Goal: Task Accomplishment & Management: Manage account settings

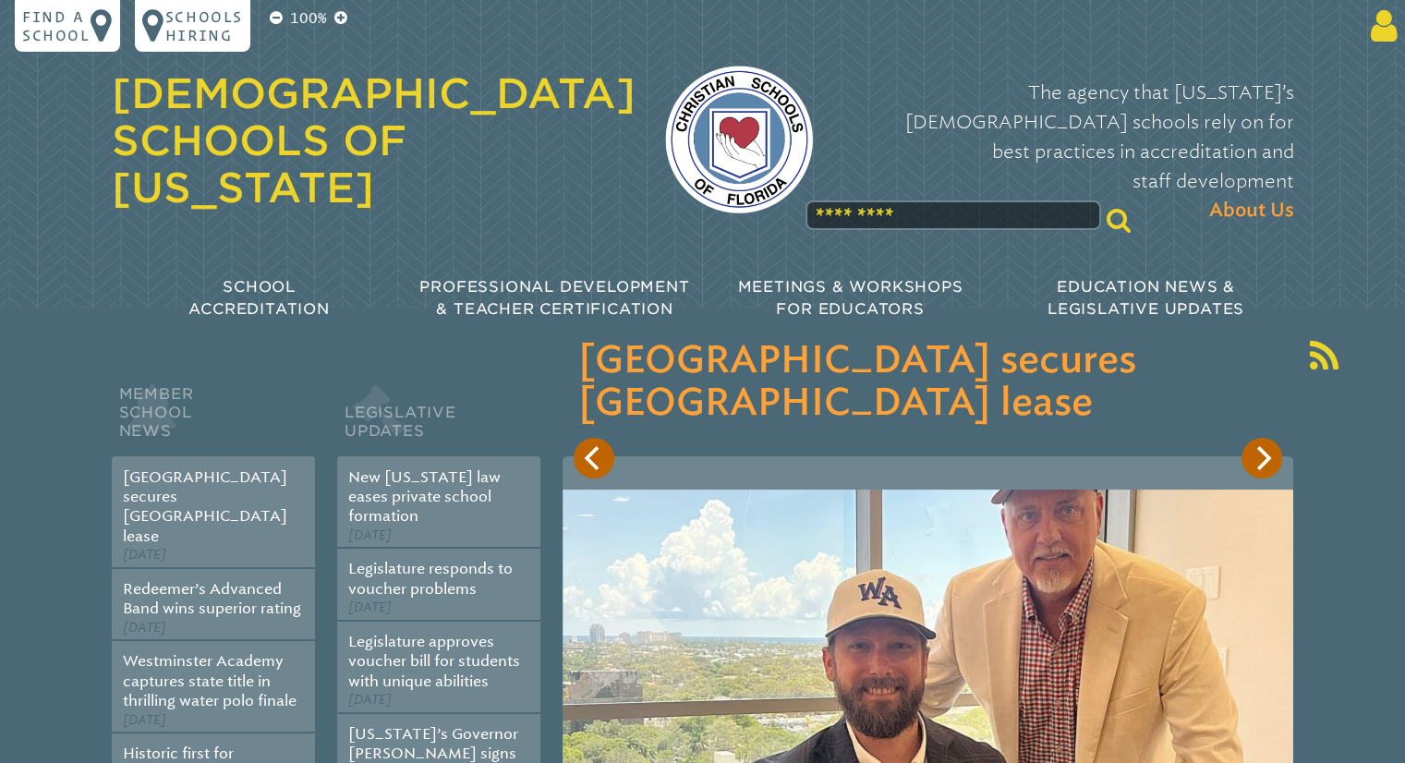
type input "**********"
click at [1386, 28] on icon at bounding box center [1381, 25] width 34 height 37
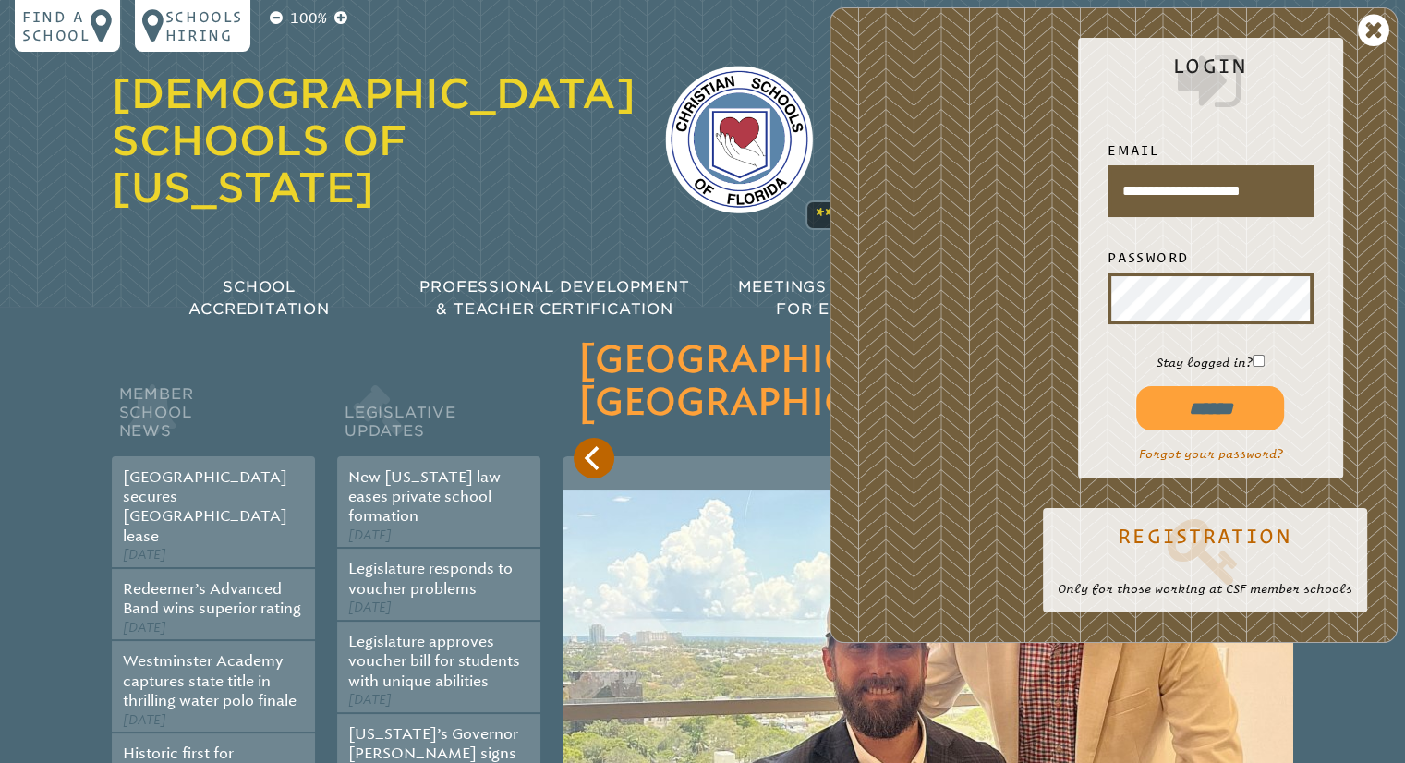
click at [1208, 400] on input "******" at bounding box center [1210, 408] width 148 height 44
type input "**********"
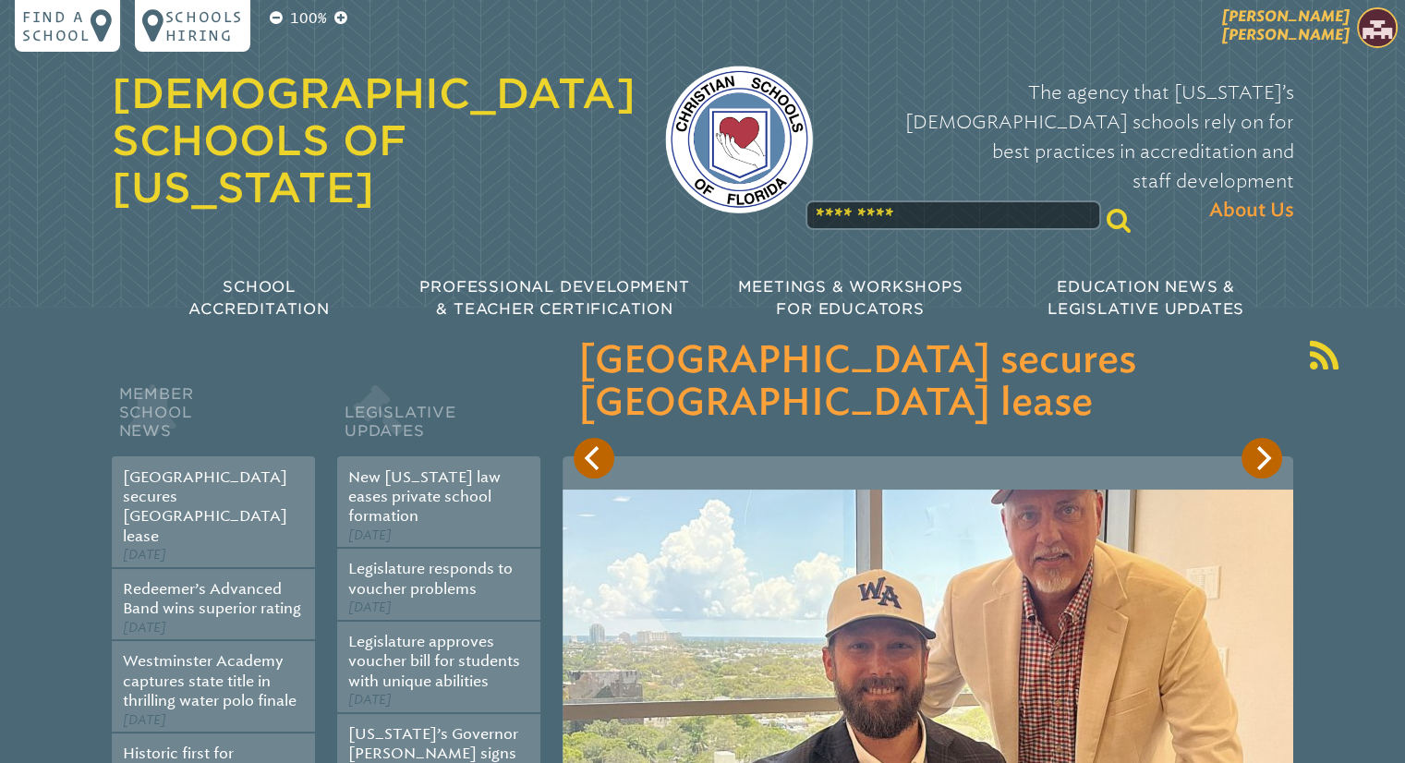
click at [1381, 27] on img at bounding box center [1377, 27] width 41 height 41
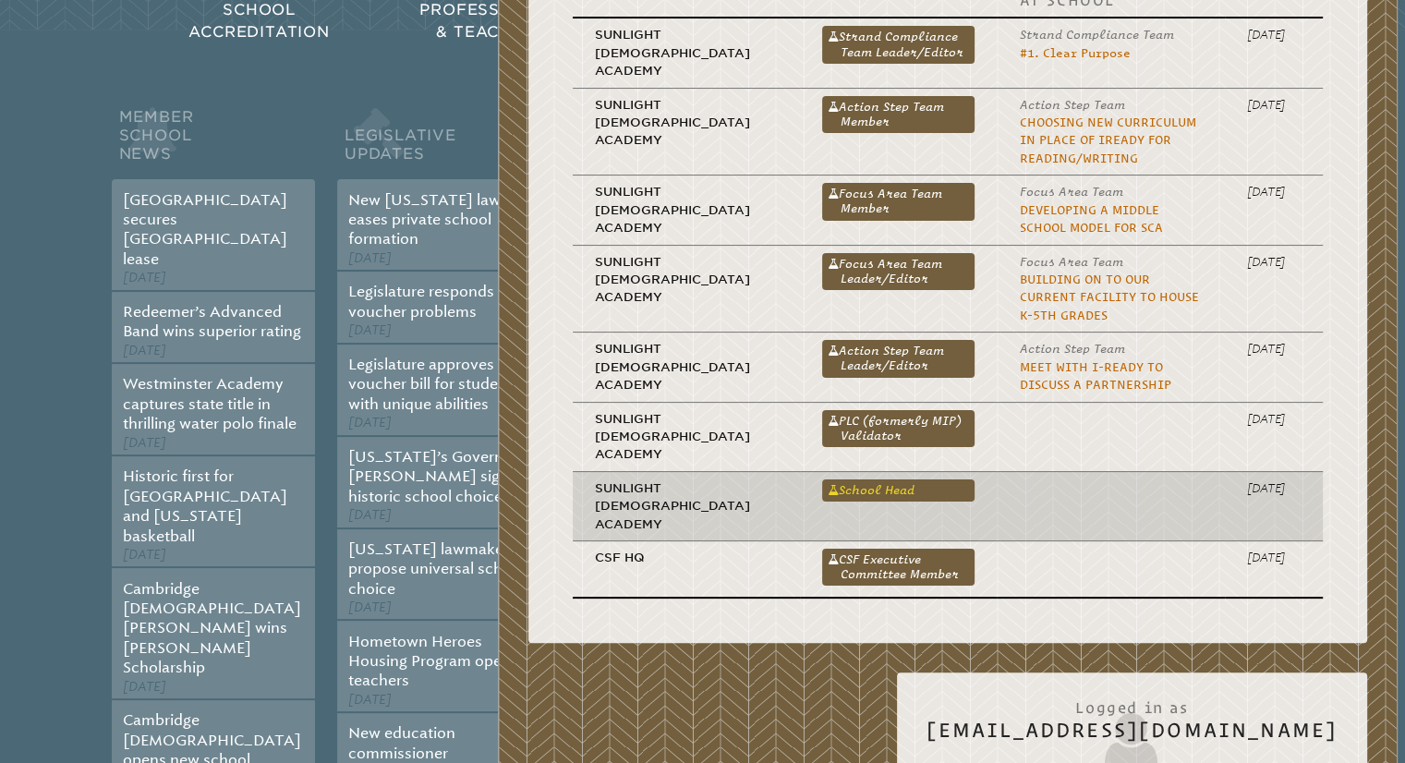
click at [822, 479] on link "School Head" at bounding box center [898, 490] width 153 height 22
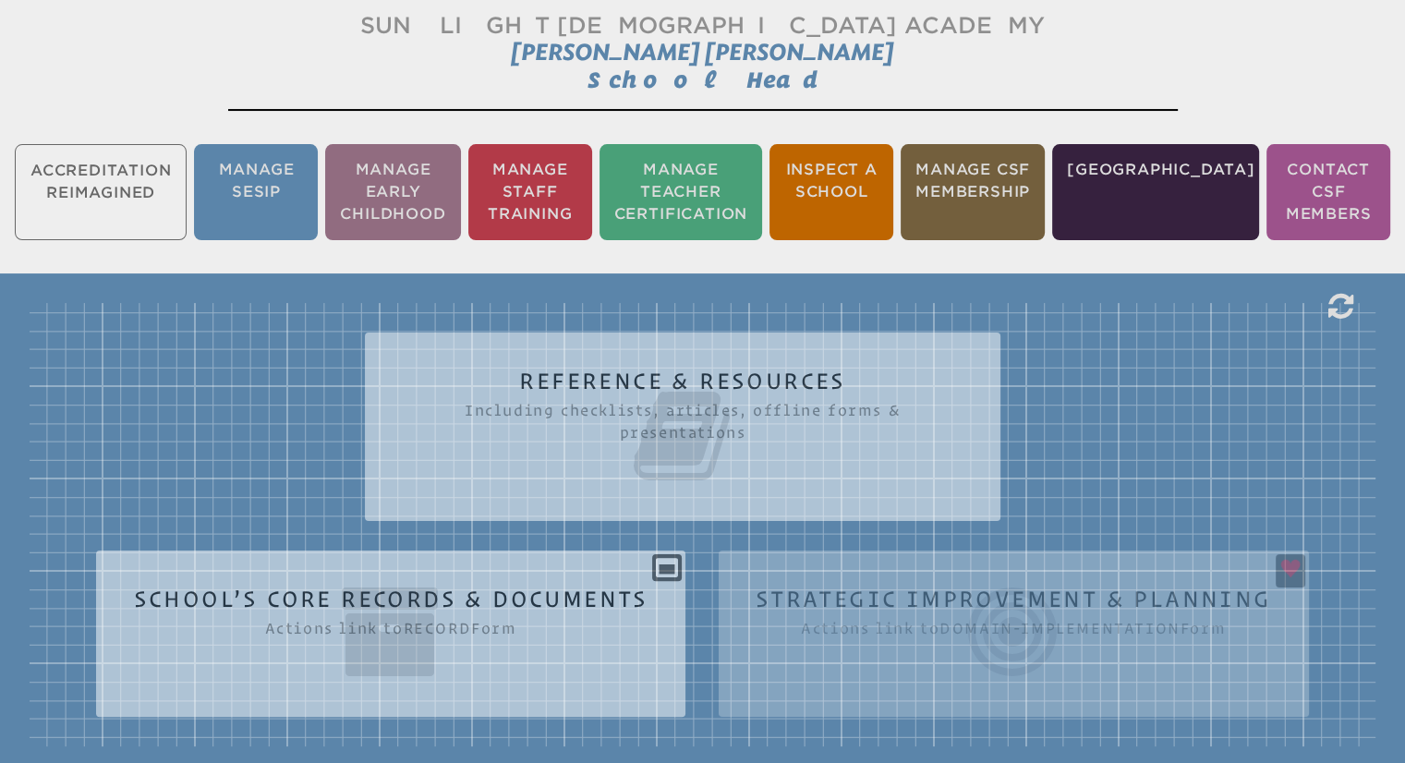
scroll to position [92, 0]
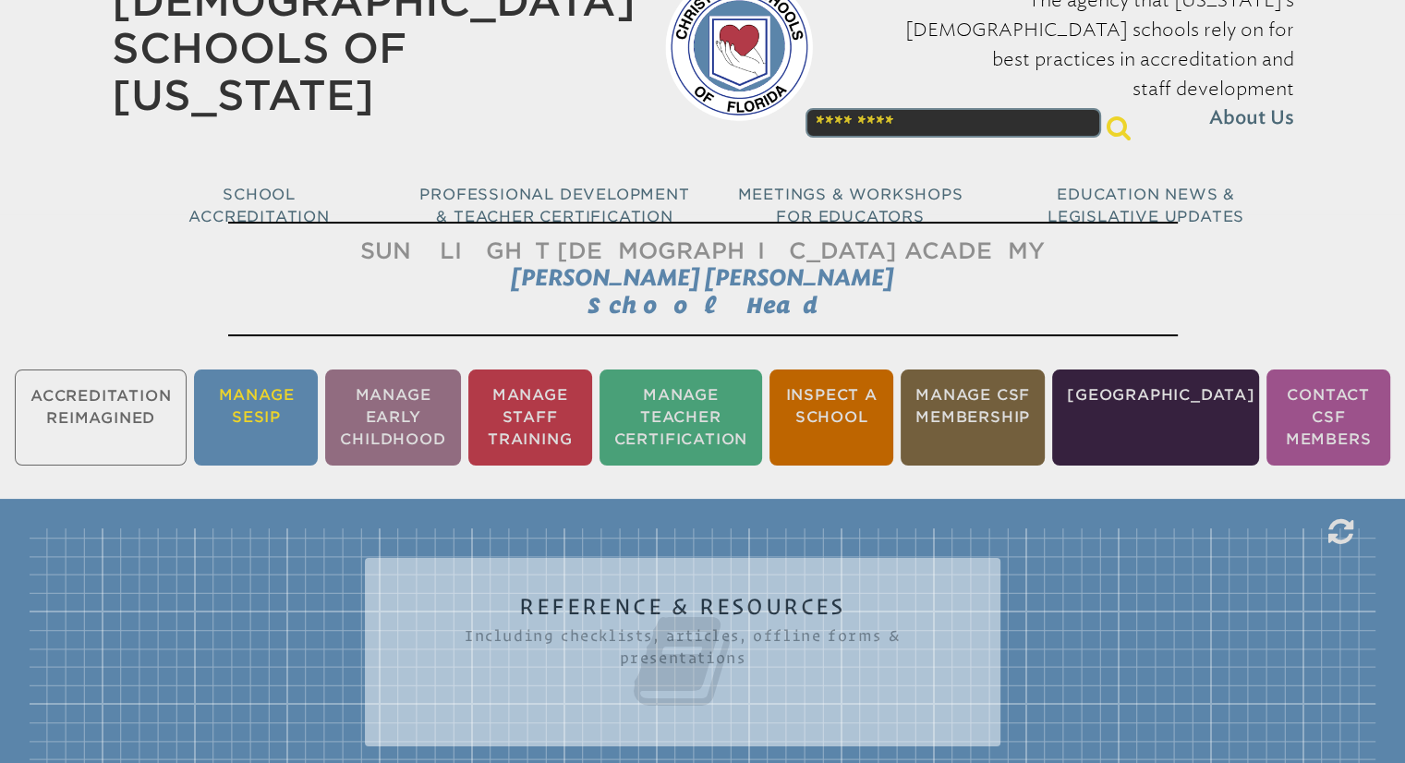
click at [275, 416] on li "Manage SESIP" at bounding box center [256, 418] width 124 height 96
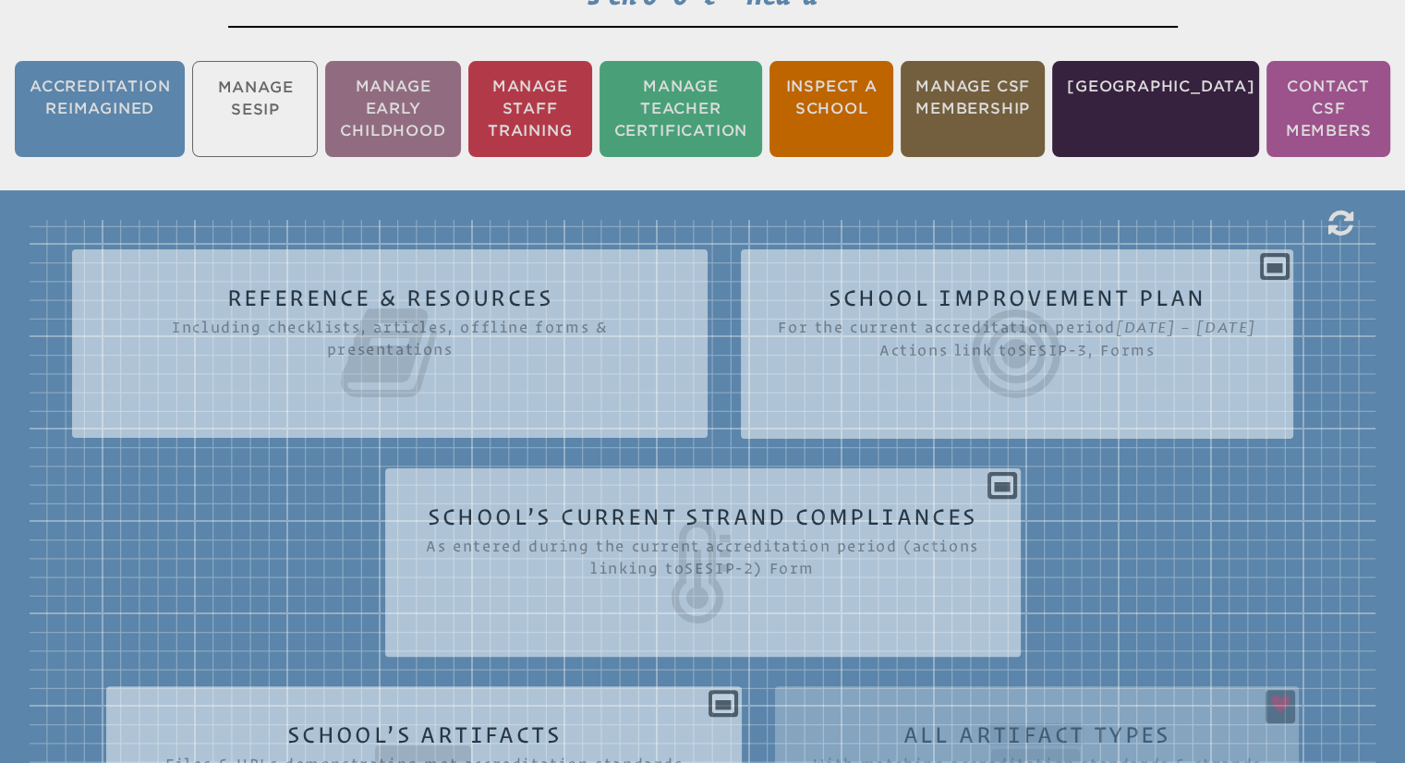
scroll to position [399, 0]
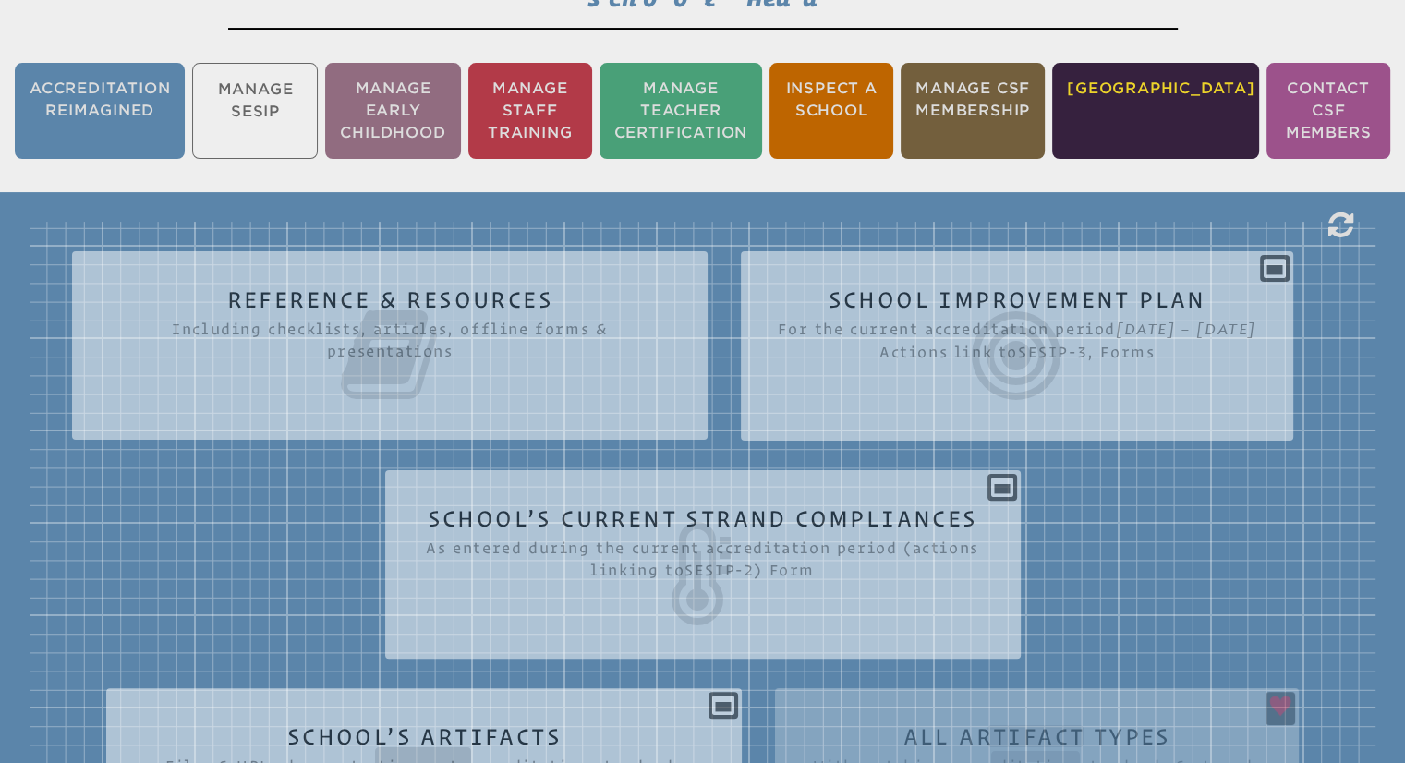
click at [1190, 100] on li "[GEOGRAPHIC_DATA]" at bounding box center [1155, 111] width 207 height 96
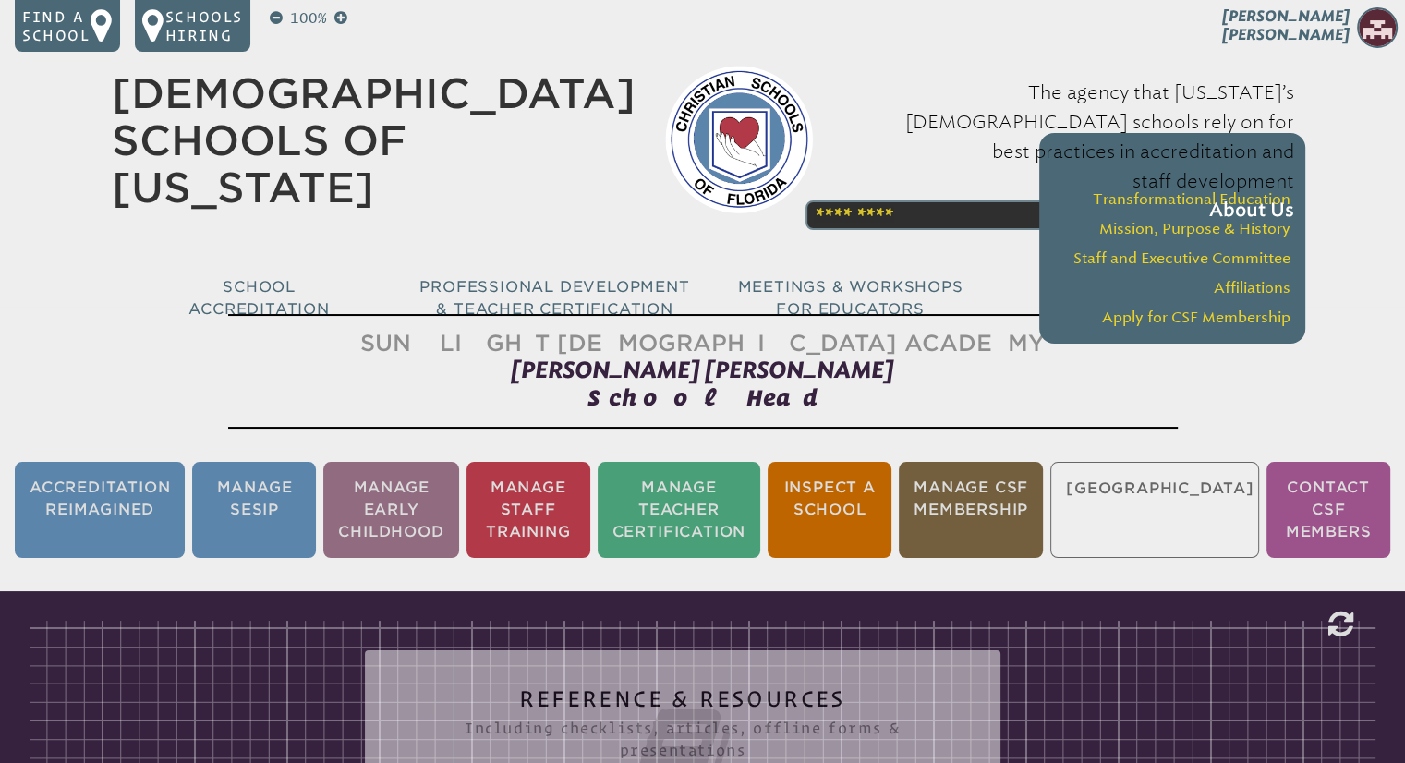
click at [842, 164] on p "The agency that [US_STATE]’s [DEMOGRAPHIC_DATA] schools rely on for best practi…" at bounding box center [1068, 152] width 452 height 148
click at [875, 175] on div "The agency that [US_STATE]’s [DEMOGRAPHIC_DATA] schools rely on for best practi…" at bounding box center [1068, 151] width 452 height 185
click at [877, 174] on div "The agency that [US_STATE]’s [DEMOGRAPHIC_DATA] schools rely on for best practi…" at bounding box center [1068, 151] width 452 height 185
click at [878, 173] on div "The agency that [US_STATE]’s [DEMOGRAPHIC_DATA] schools rely on for best practi…" at bounding box center [1068, 151] width 452 height 185
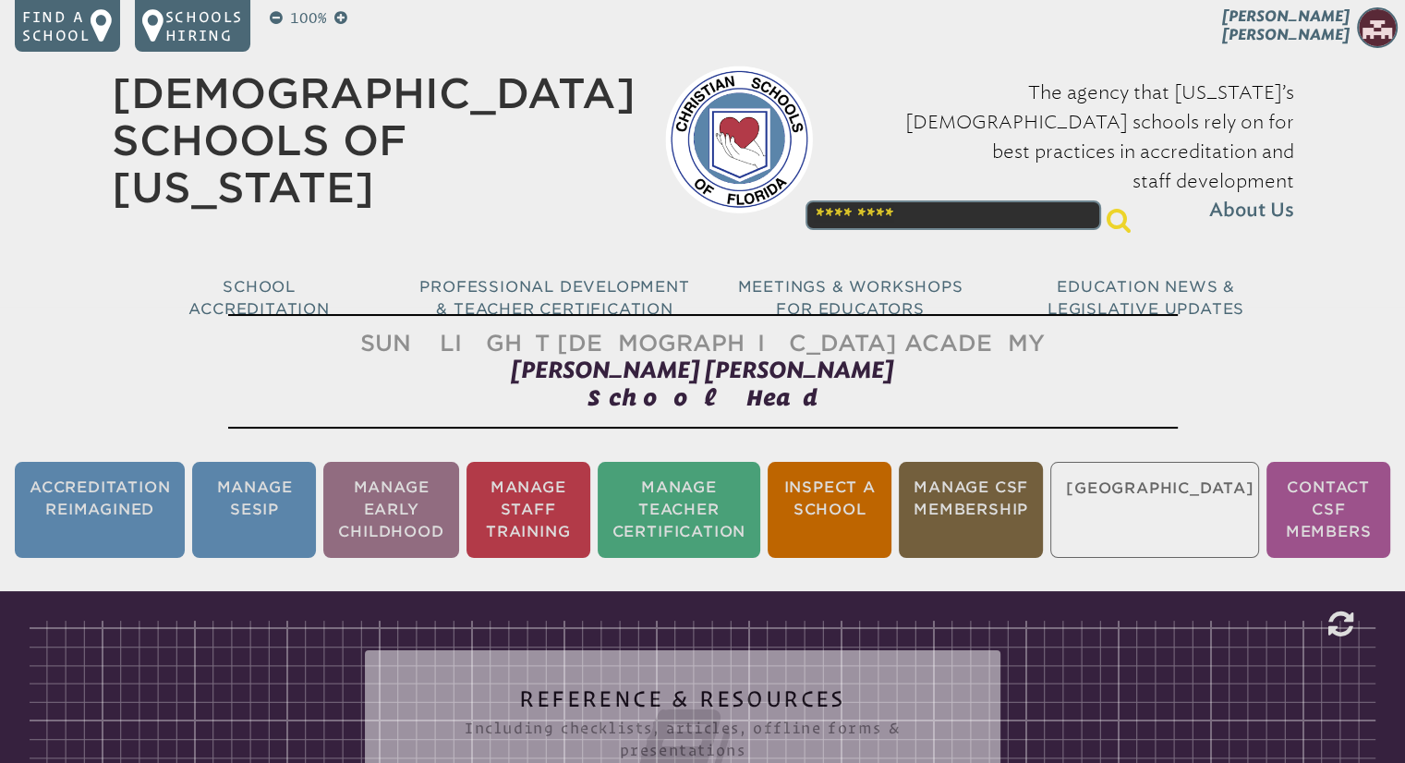
click at [1061, 200] on input "text" at bounding box center [954, 215] width 296 height 30
type input "**********"
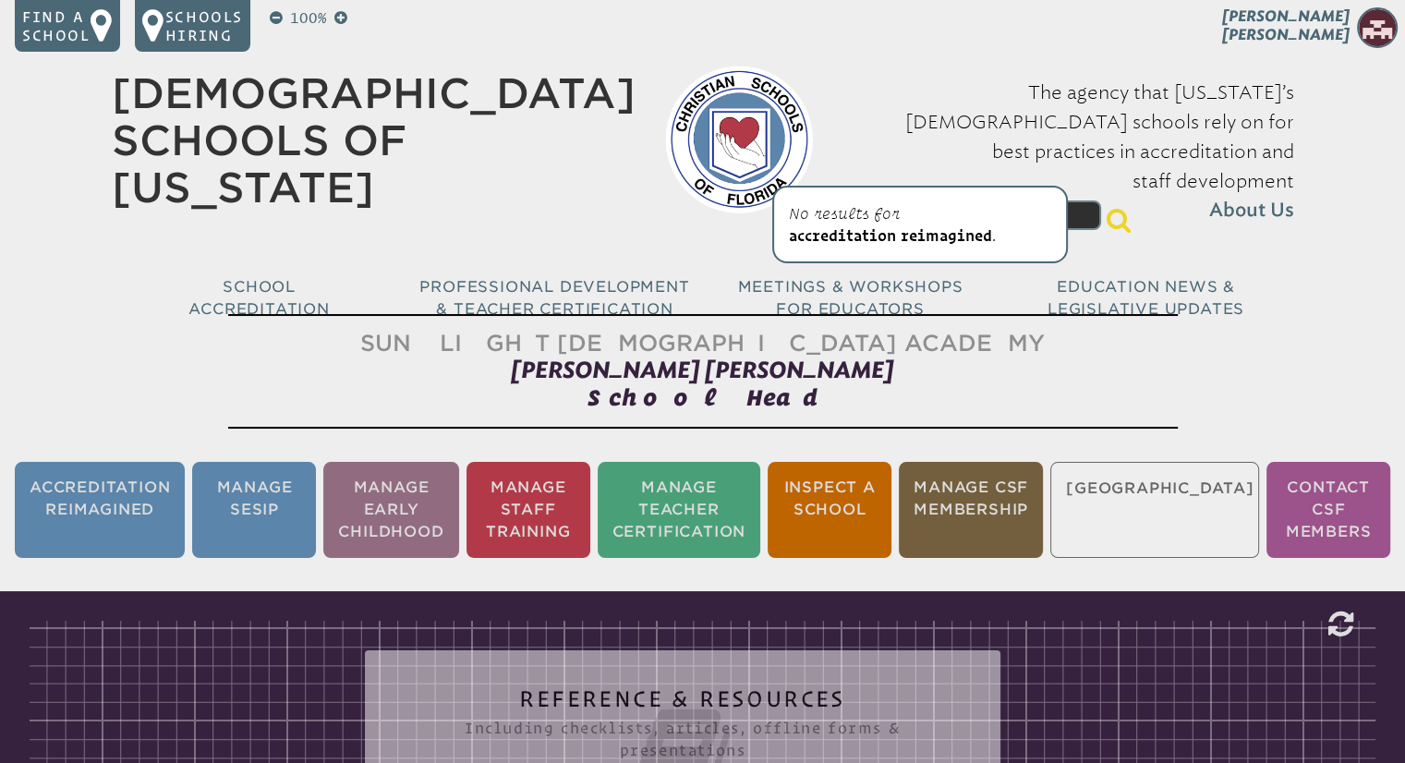
click at [946, 237] on span "accreditation reimagined" at bounding box center [890, 235] width 203 height 17
click at [1180, 484] on ul "Accreditation Reimagined Manage SESIP Manage Early Childhood Manage Staff Train…" at bounding box center [702, 509] width 1405 height 103
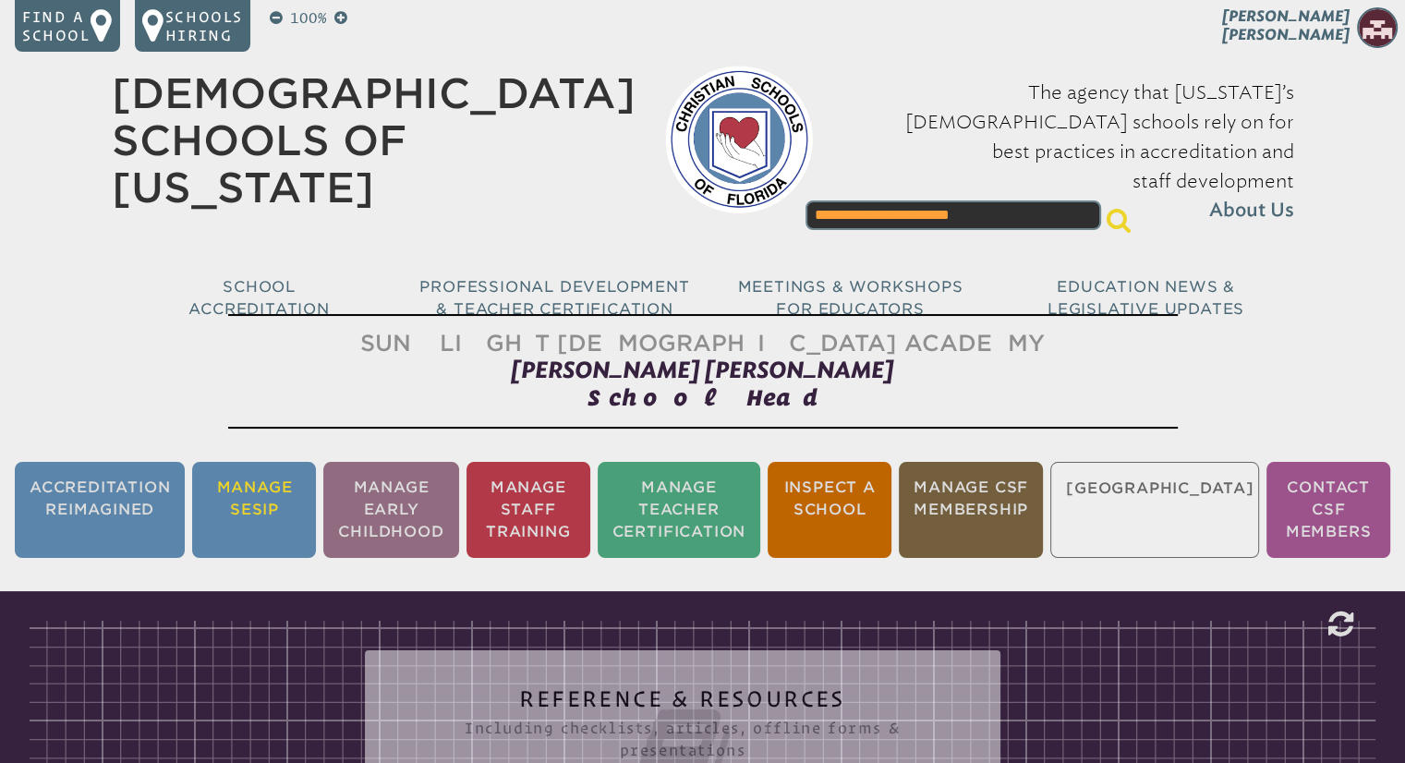
click at [309, 481] on li "Manage SESIP" at bounding box center [254, 510] width 124 height 96
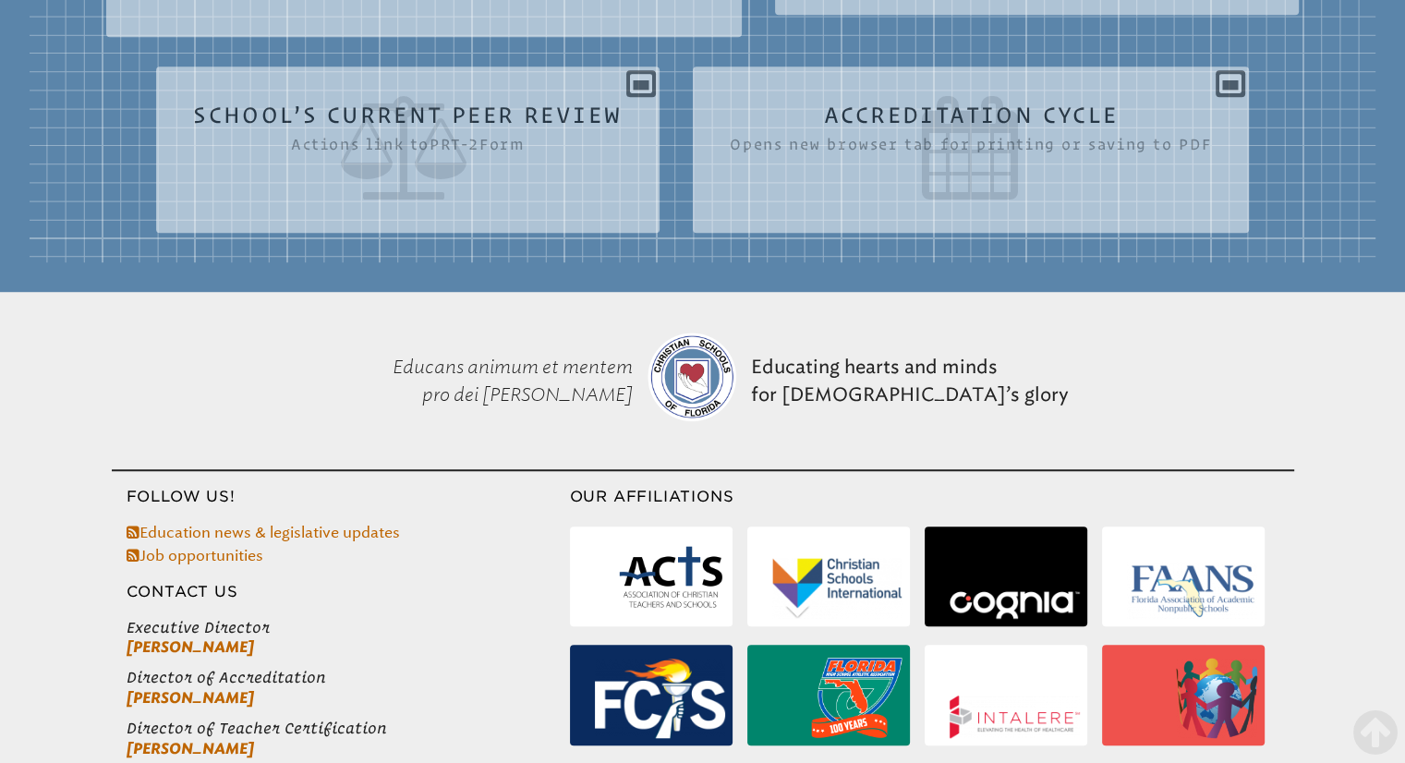
scroll to position [1323, 0]
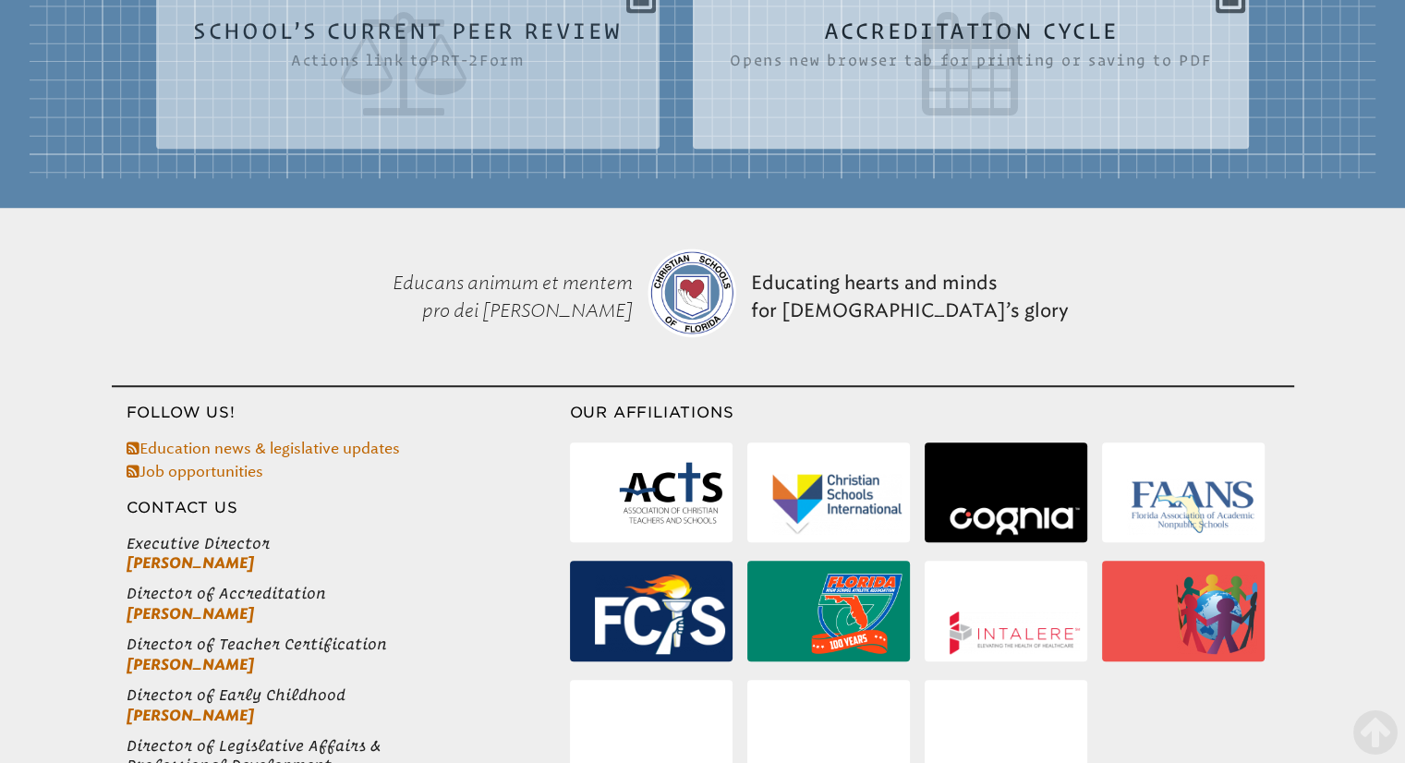
click at [968, 115] on icon at bounding box center [971, 63] width 482 height 103
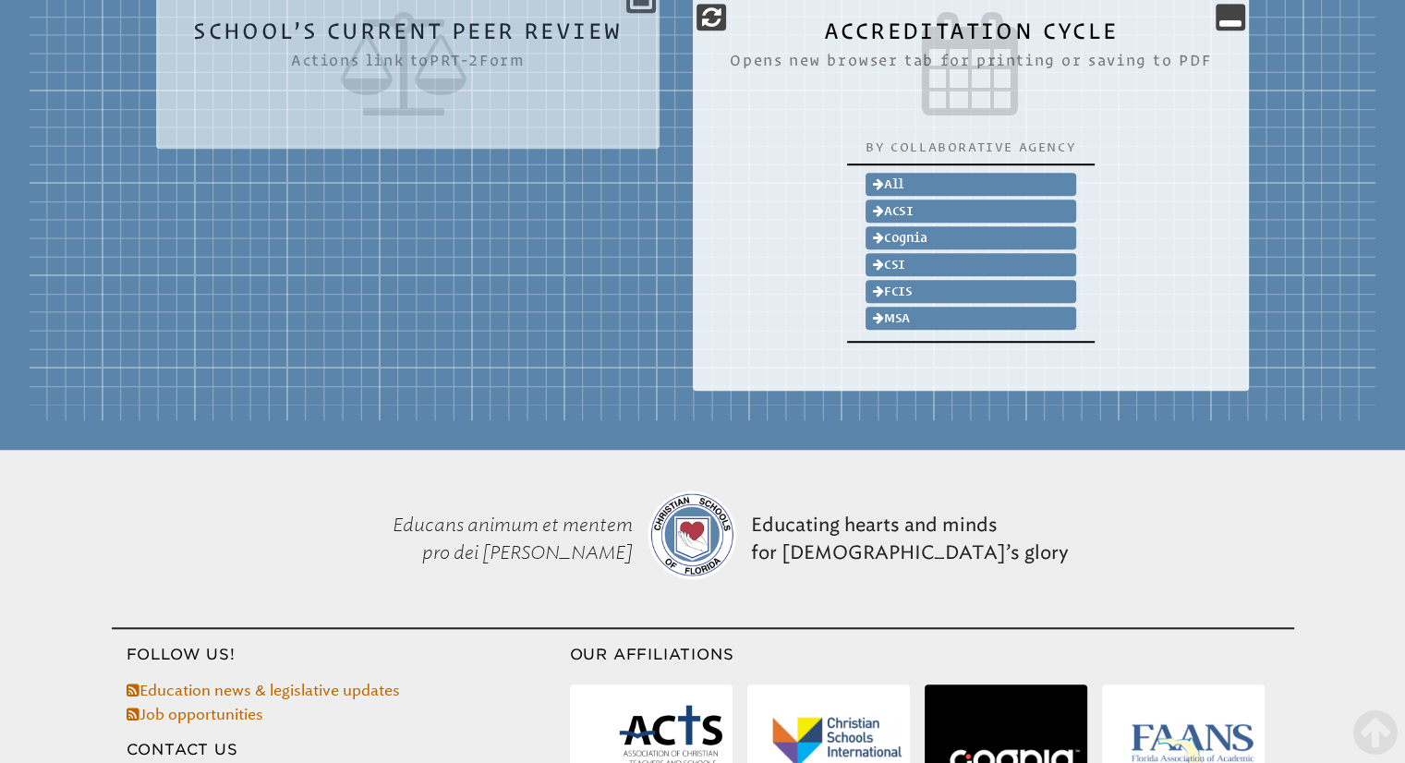
click at [441, 115] on icon at bounding box center [408, 63] width 430 height 103
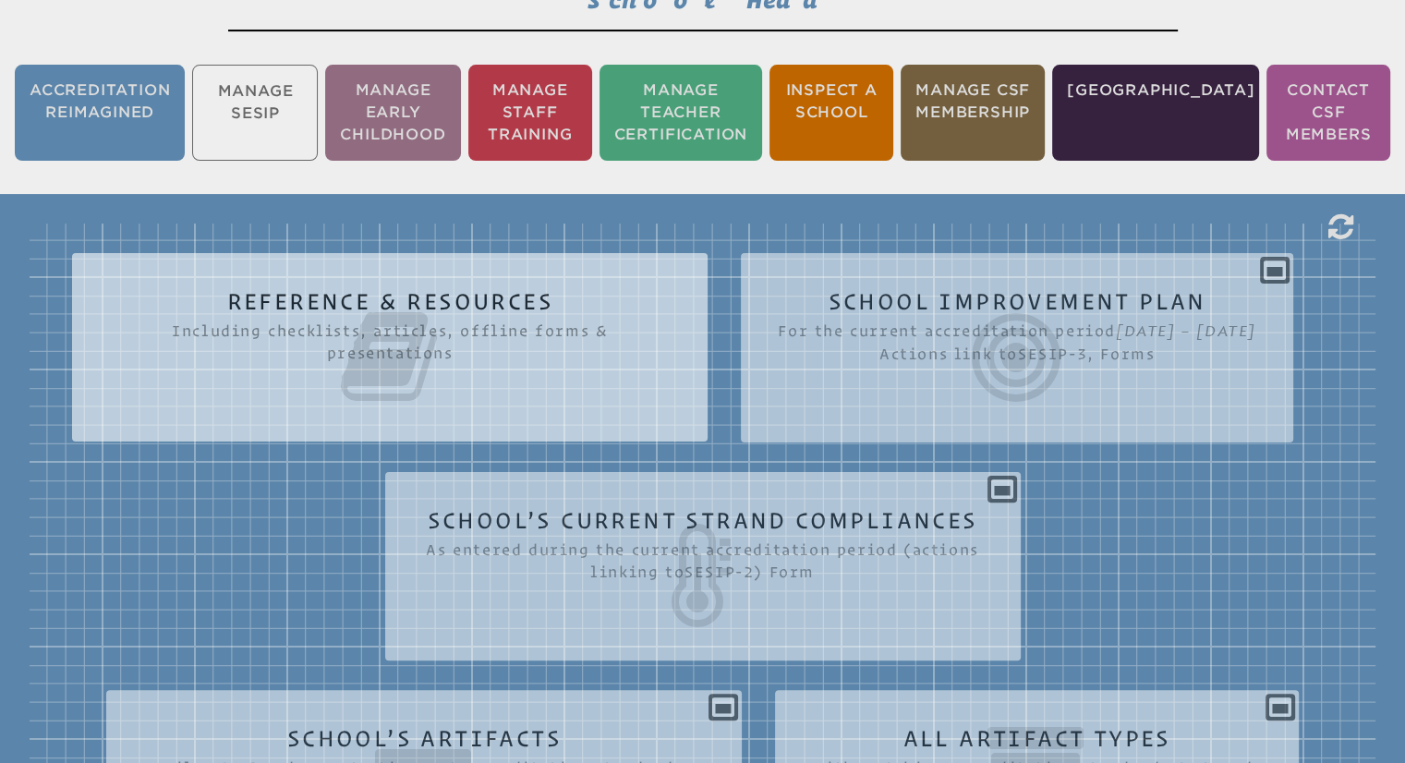
scroll to position [214, 0]
